Goal: Task Accomplishment & Management: Use online tool/utility

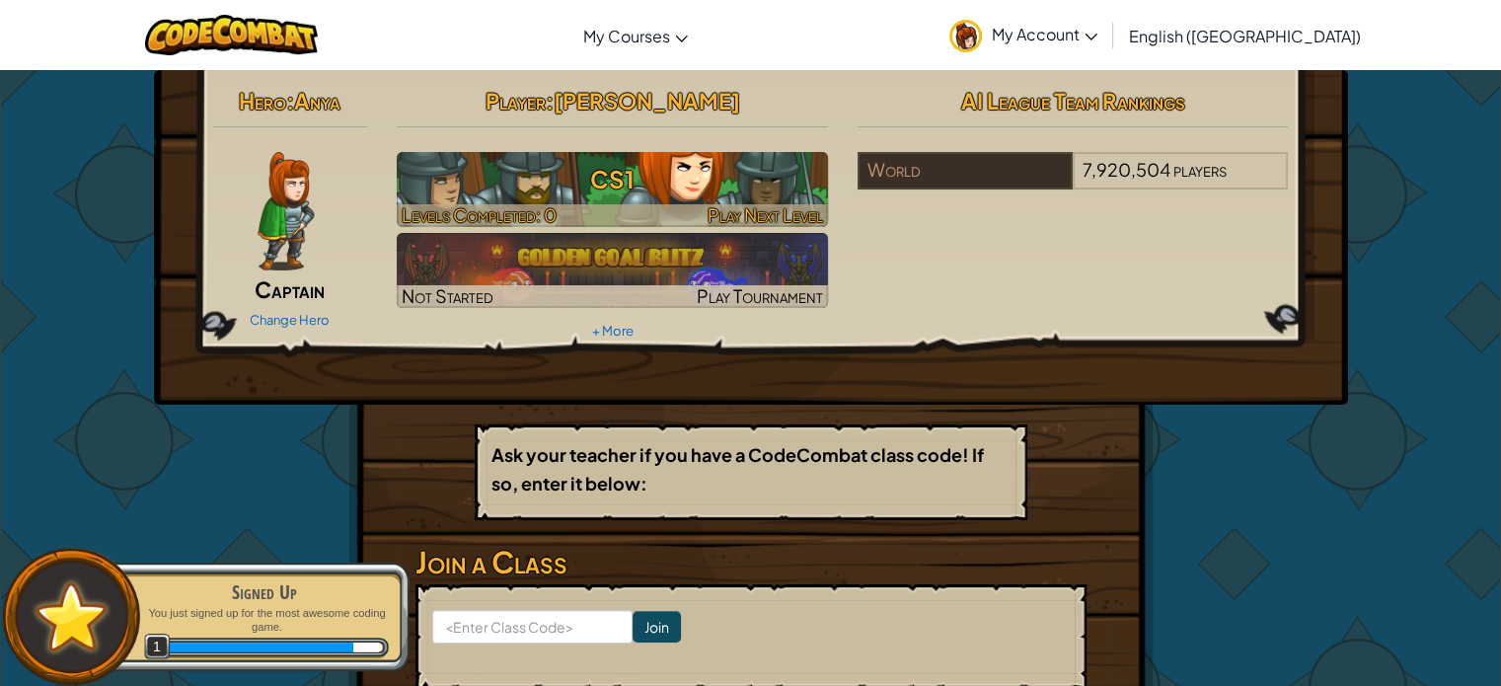
click at [753, 197] on h3 "CS1" at bounding box center [612, 179] width 431 height 44
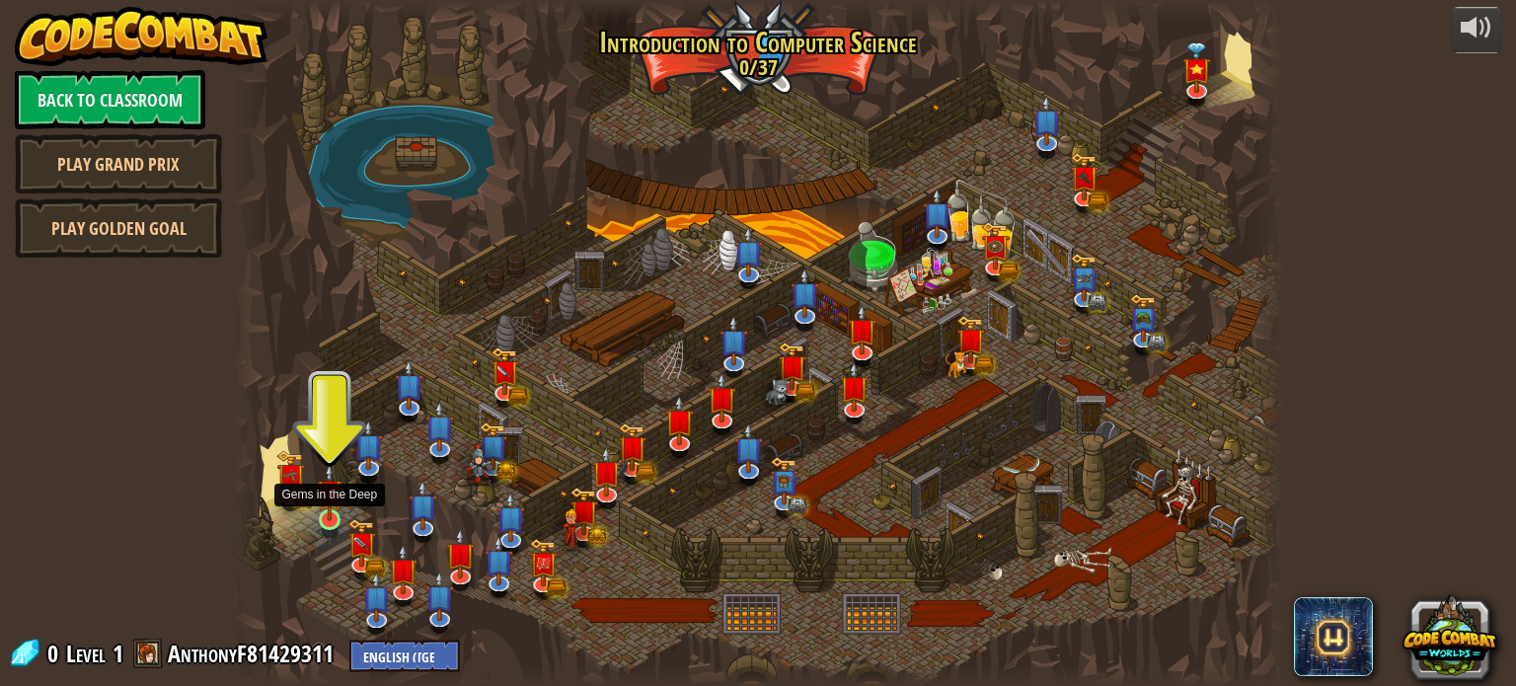
click at [324, 512] on img at bounding box center [330, 492] width 26 height 59
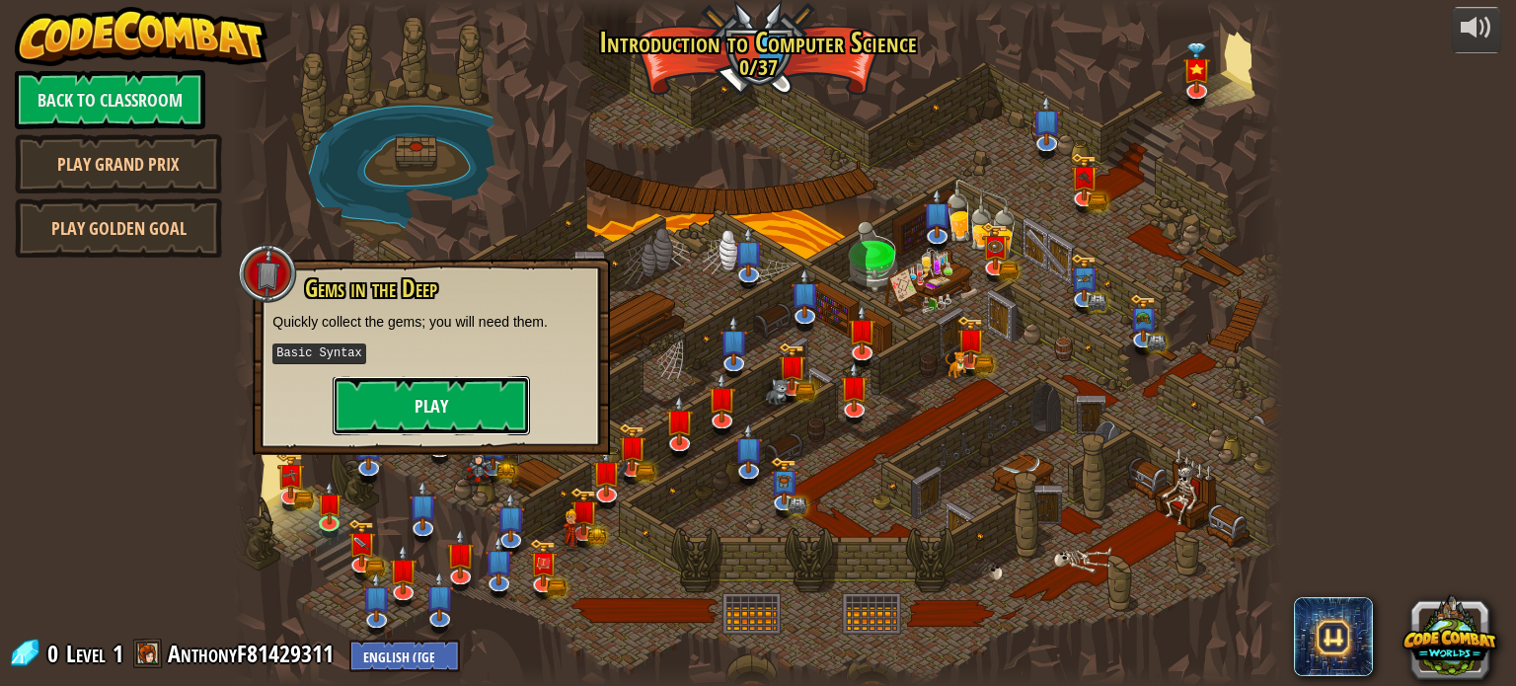
click at [400, 401] on button "Play" at bounding box center [431, 405] width 197 height 59
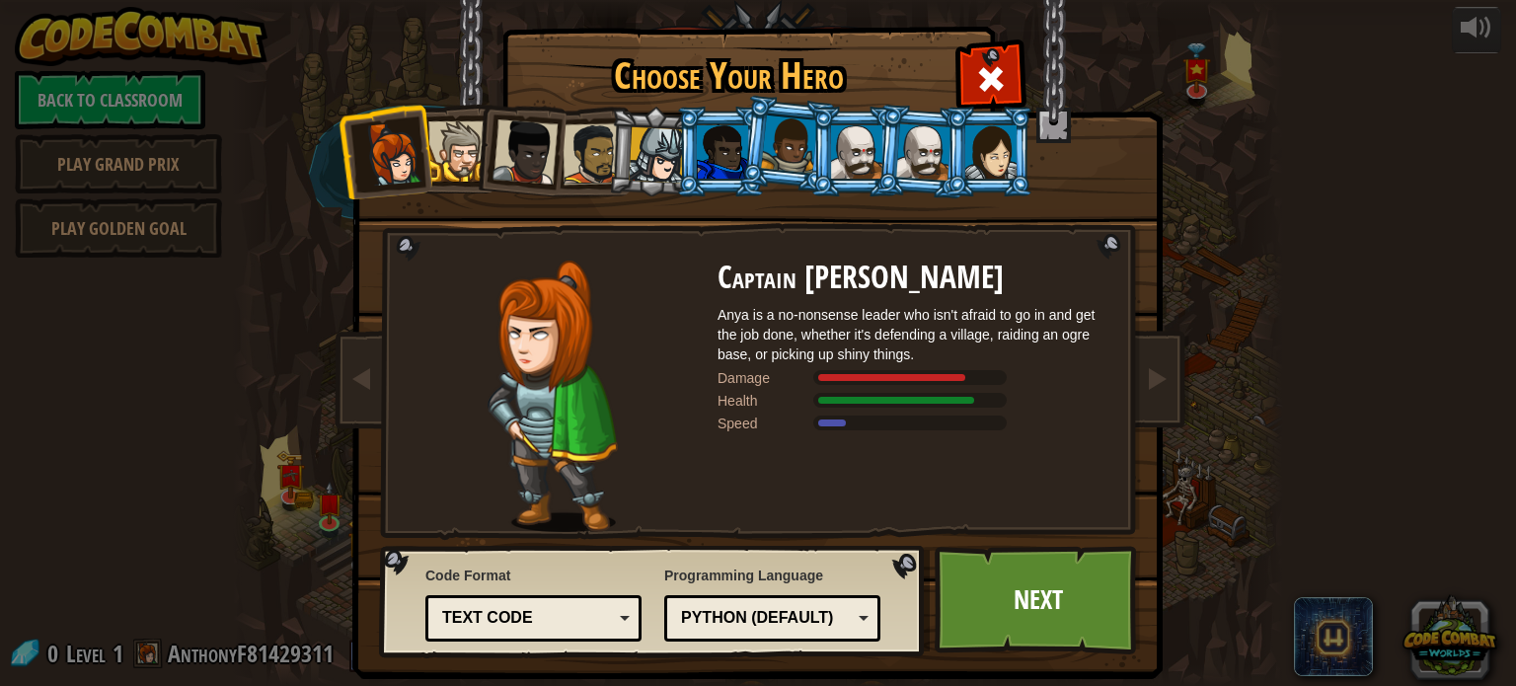
click at [471, 159] on li at bounding box center [519, 148] width 97 height 97
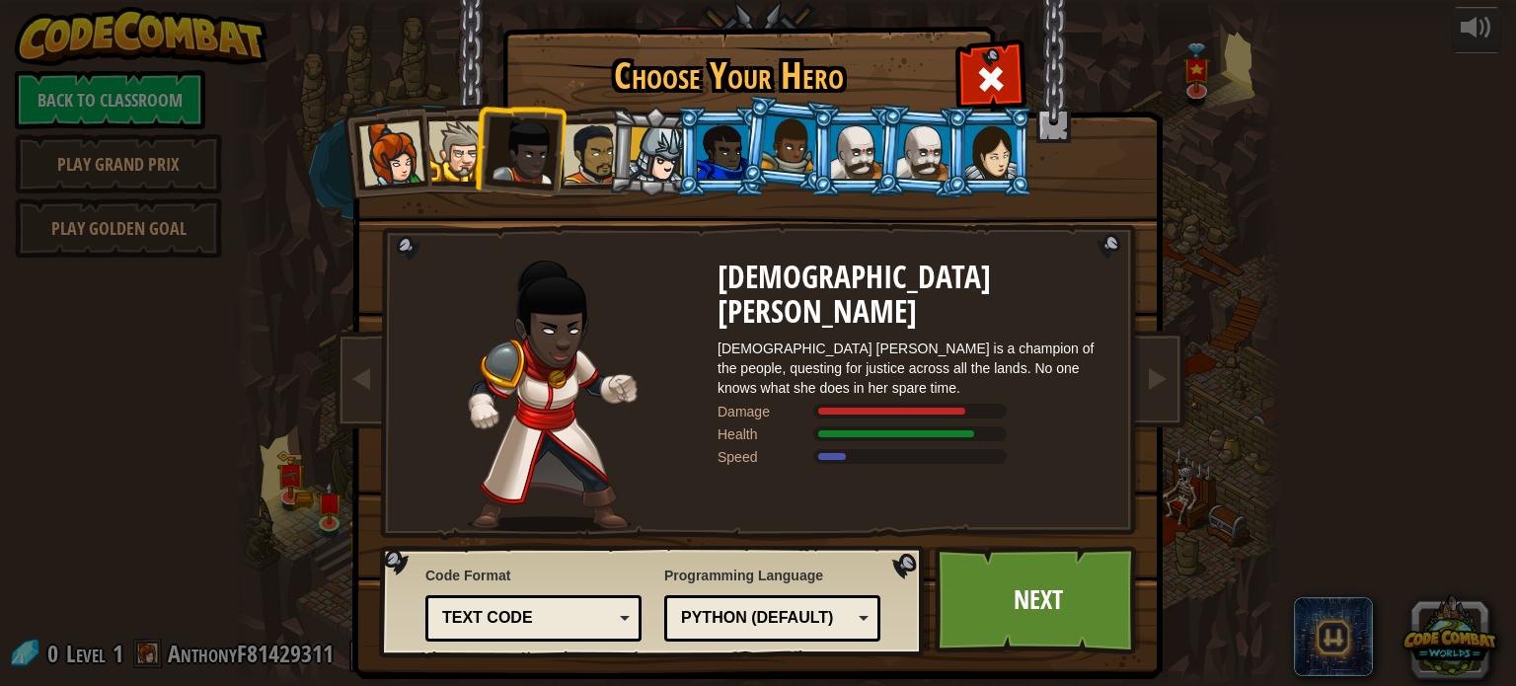
click at [387, 153] on div at bounding box center [391, 153] width 65 height 65
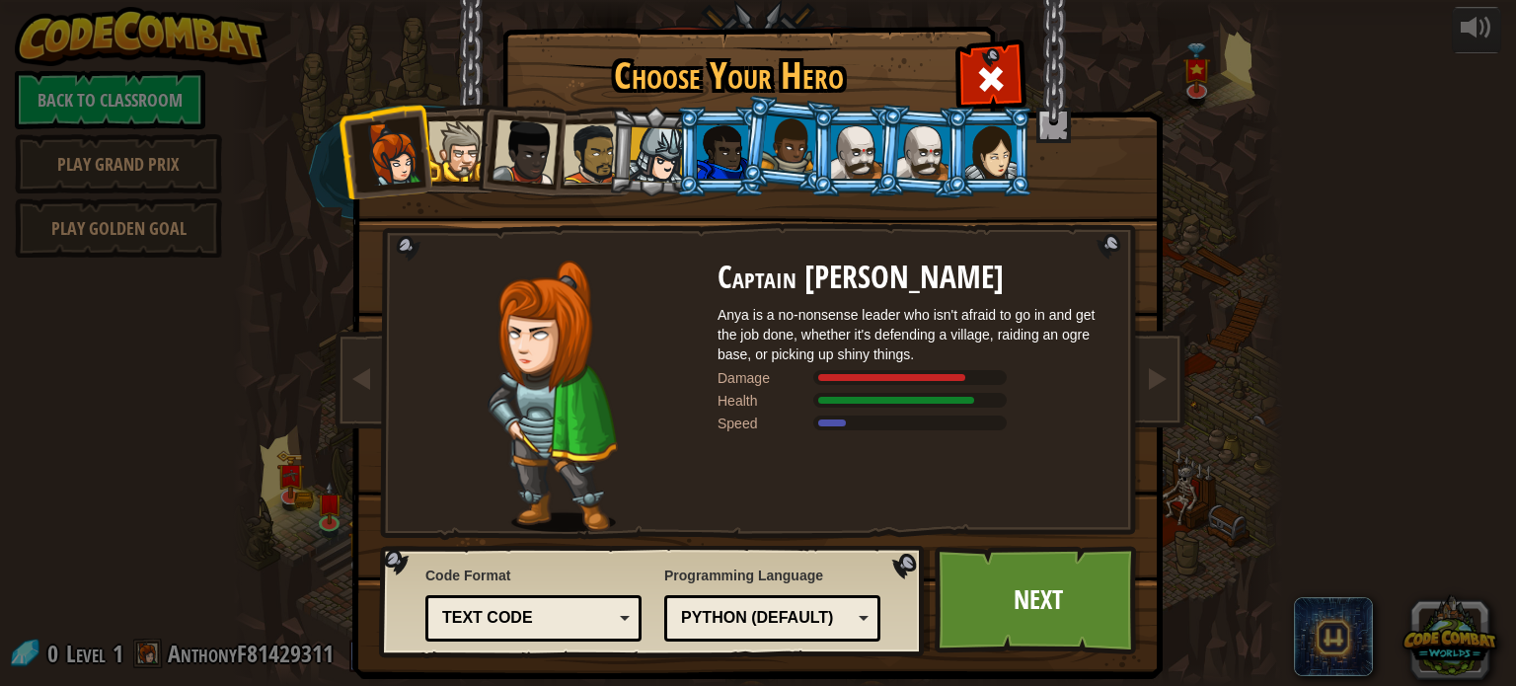
click at [786, 610] on div "Python (Default)" at bounding box center [766, 618] width 171 height 23
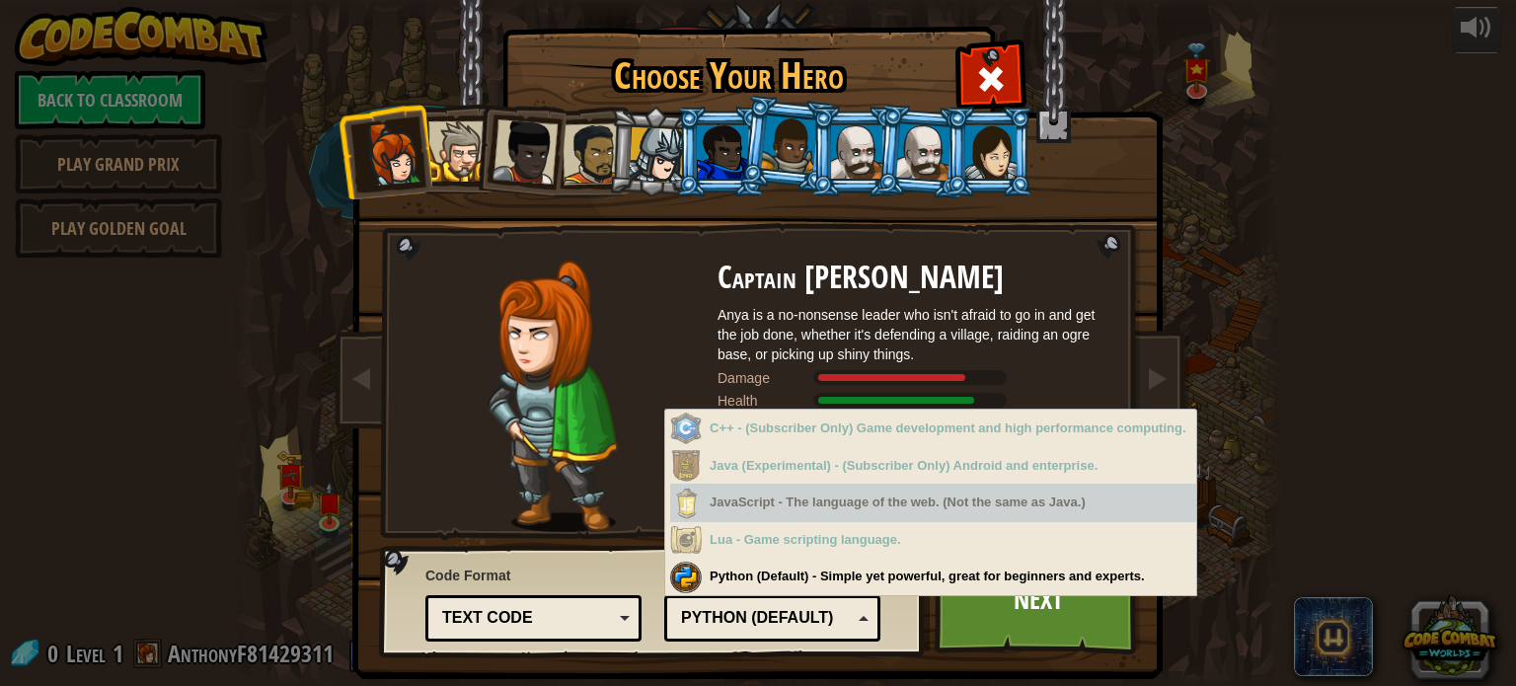
click at [1014, 485] on div "JavaScript - The language of the web. (Not the same as Java.)" at bounding box center [933, 503] width 526 height 38
click at [794, 510] on div "JavaScript - The language of the web. (Not the same as Java.)" at bounding box center [933, 503] width 526 height 38
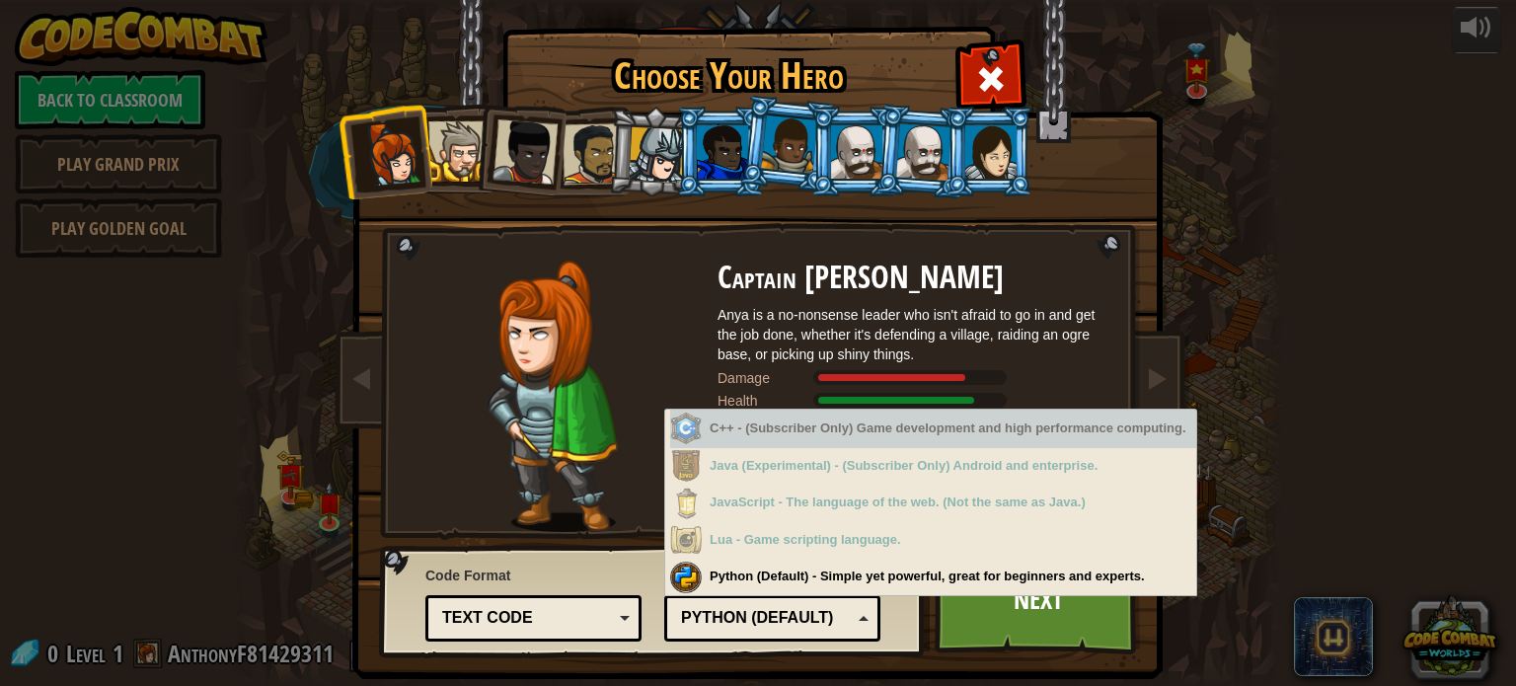
click at [1285, 452] on div "Choose Your Hero 0 Captain [PERSON_NAME] is a no-nonsense leader who isn't afra…" at bounding box center [758, 343] width 1516 height 686
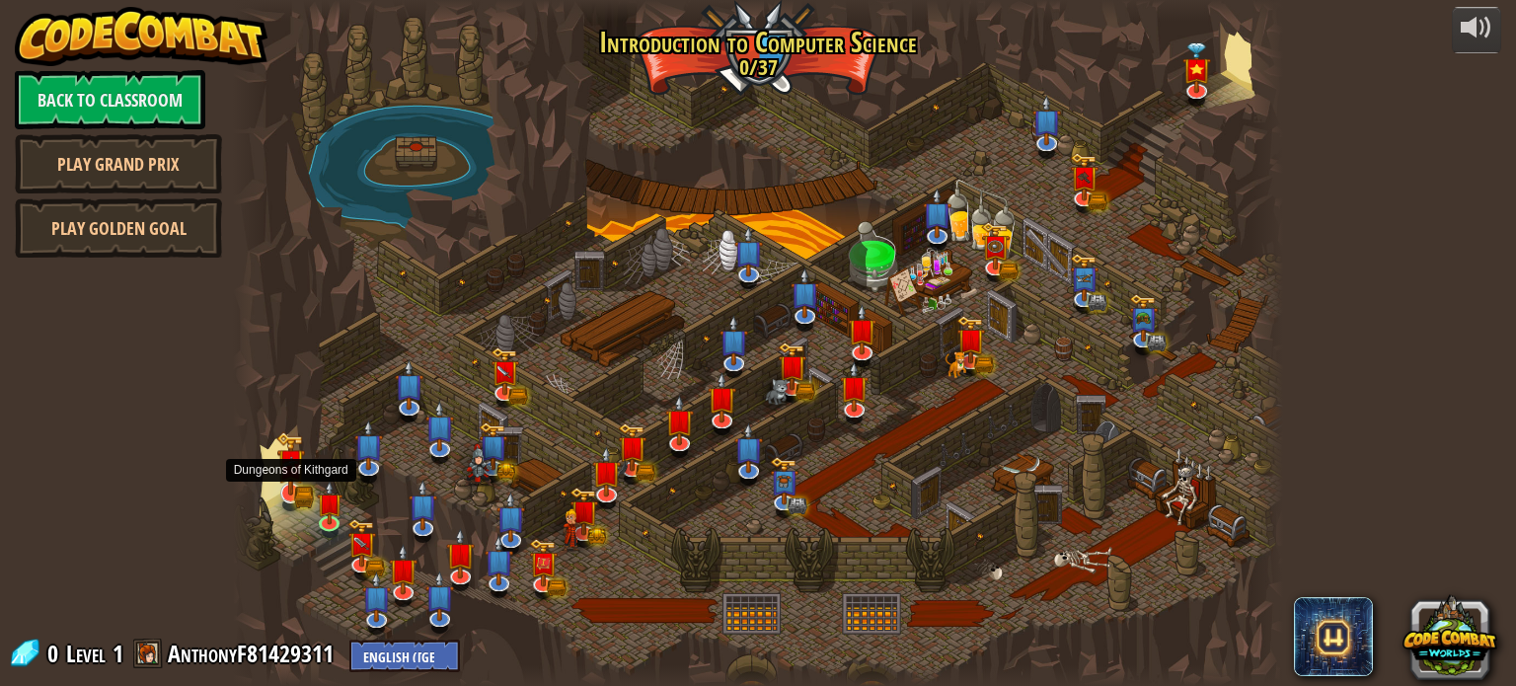
click at [287, 486] on img at bounding box center [290, 462] width 29 height 63
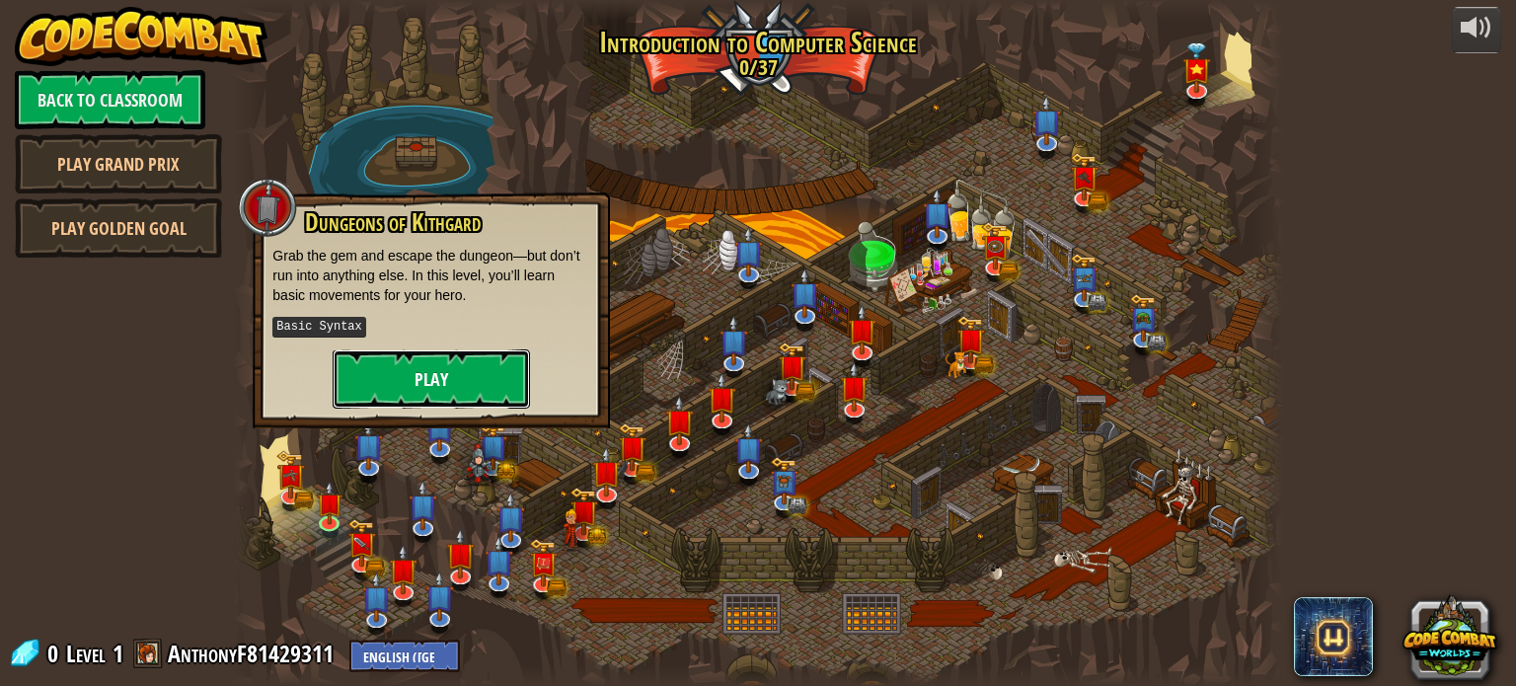
click at [399, 382] on button "Play" at bounding box center [431, 378] width 197 height 59
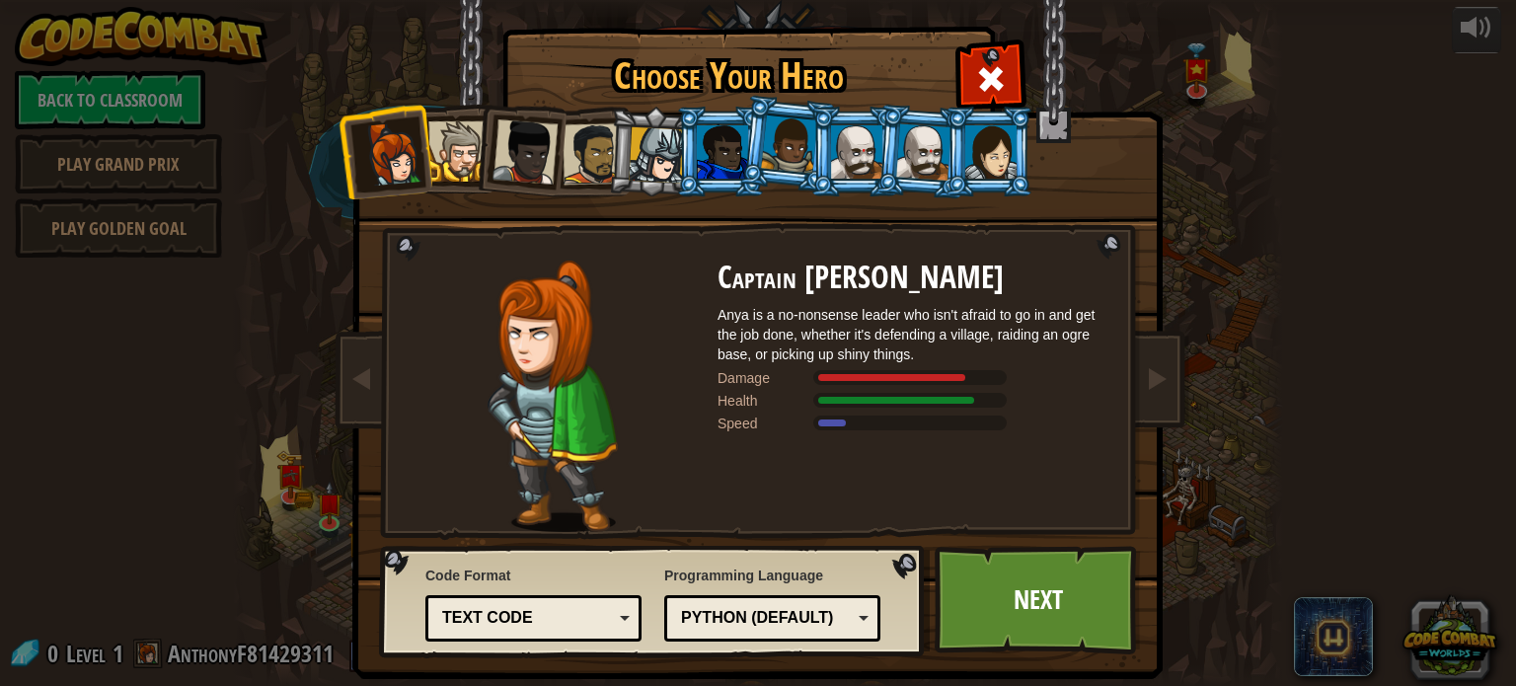
click at [769, 612] on div "Python (Default)" at bounding box center [766, 618] width 171 height 23
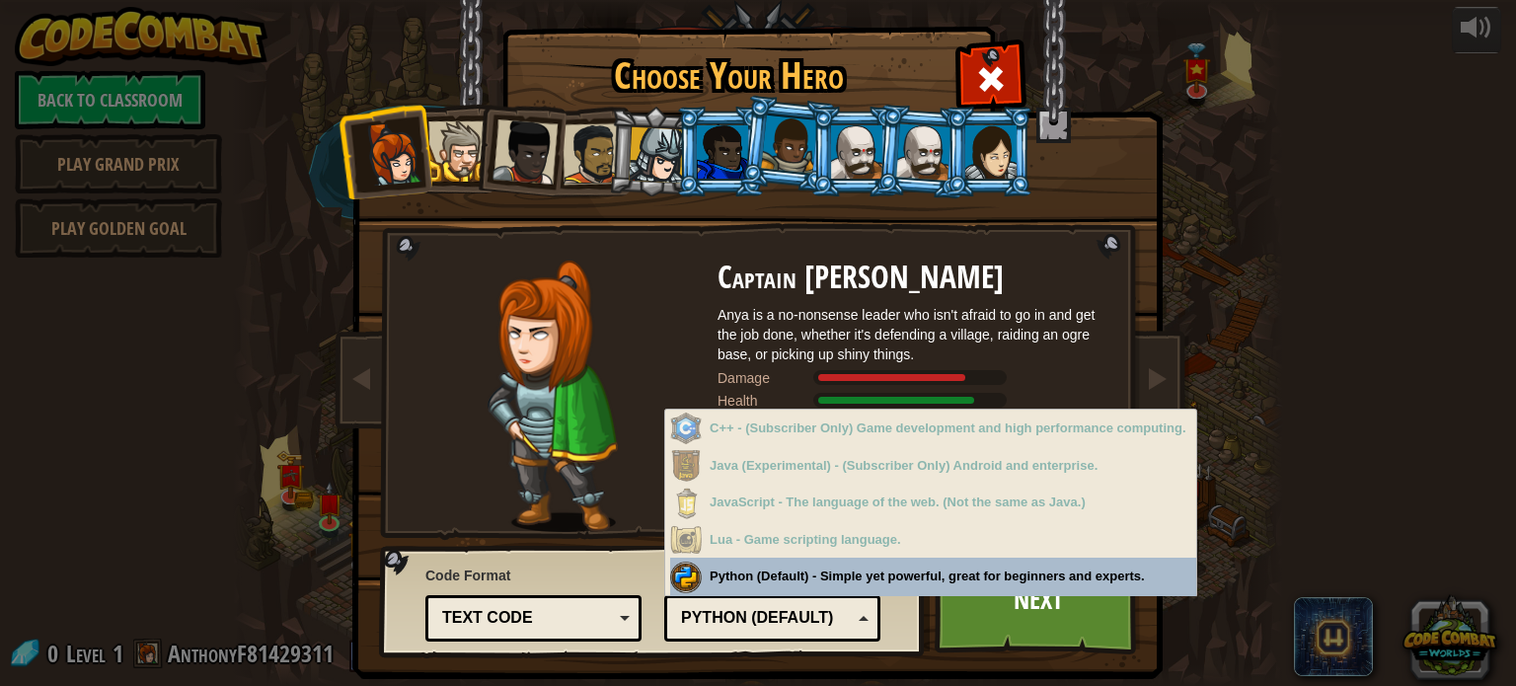
click at [766, 616] on div "Python (Default)" at bounding box center [766, 618] width 171 height 23
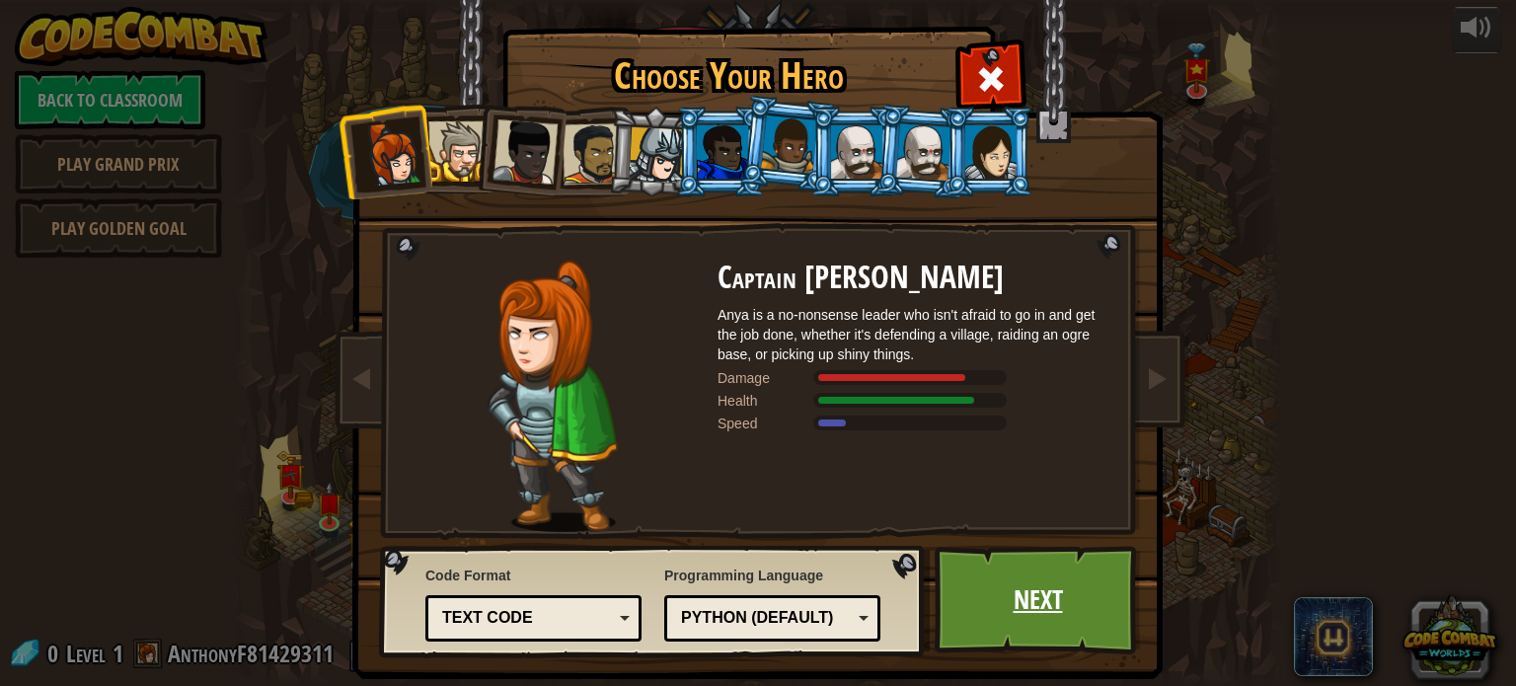
click at [996, 593] on link "Next" at bounding box center [1038, 600] width 206 height 109
